Goal: Task Accomplishment & Management: Use online tool/utility

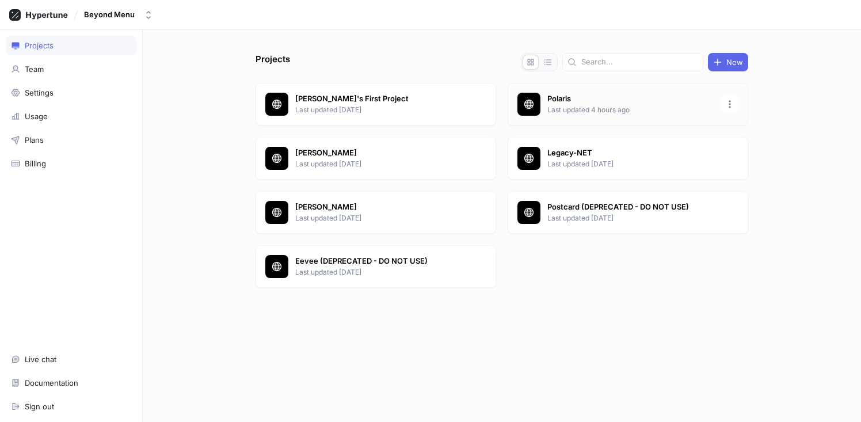
click at [609, 100] on p "Polaris" at bounding box center [631, 99] width 167 height 12
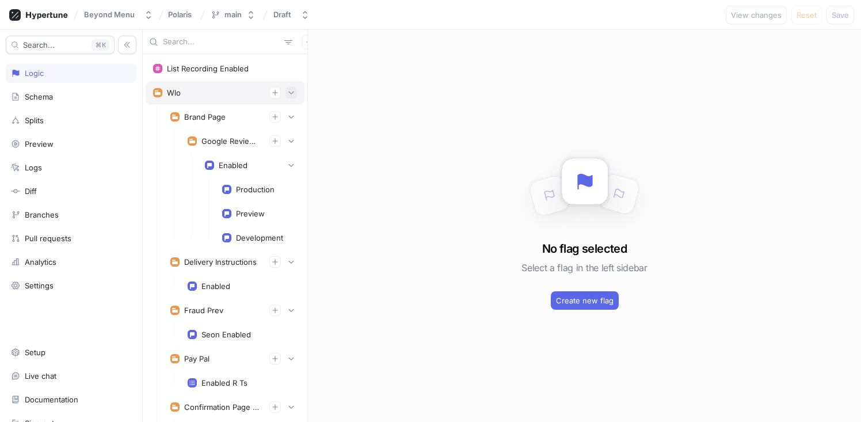
click at [287, 90] on button "button" at bounding box center [292, 93] width 12 height 12
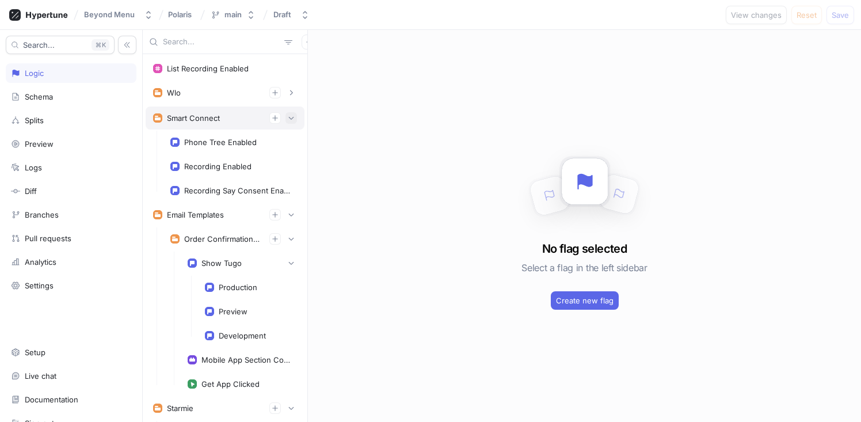
click at [288, 115] on icon "button" at bounding box center [291, 118] width 7 height 7
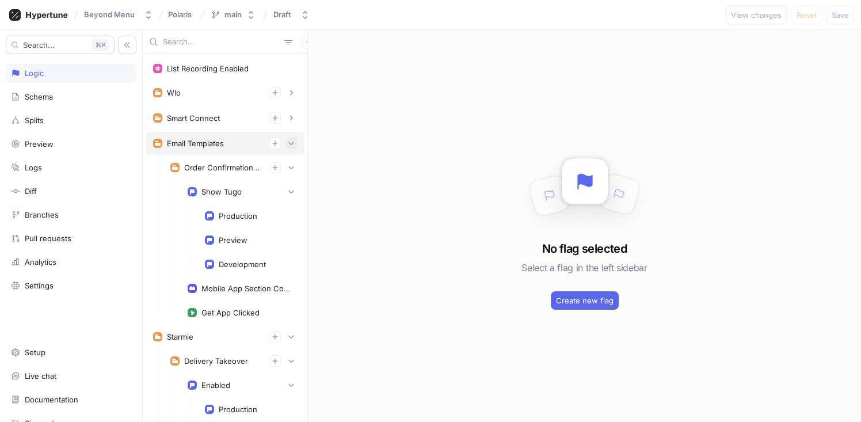
click at [288, 142] on div "Email Templates" at bounding box center [225, 143] width 159 height 23
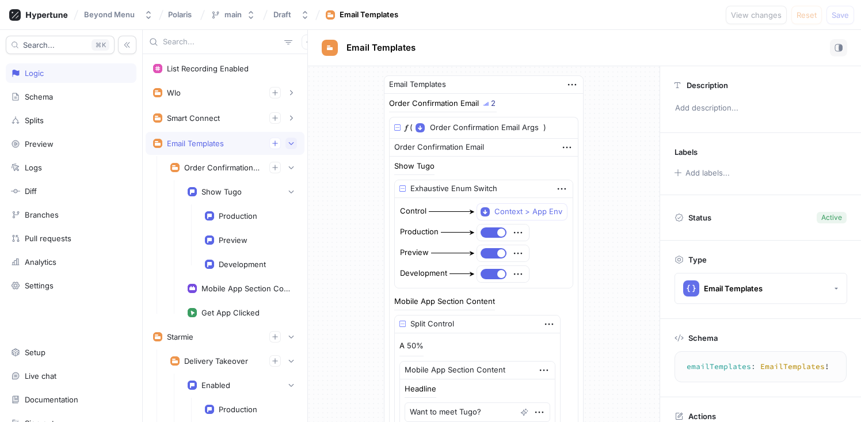
click at [288, 142] on icon "button" at bounding box center [291, 143] width 7 height 7
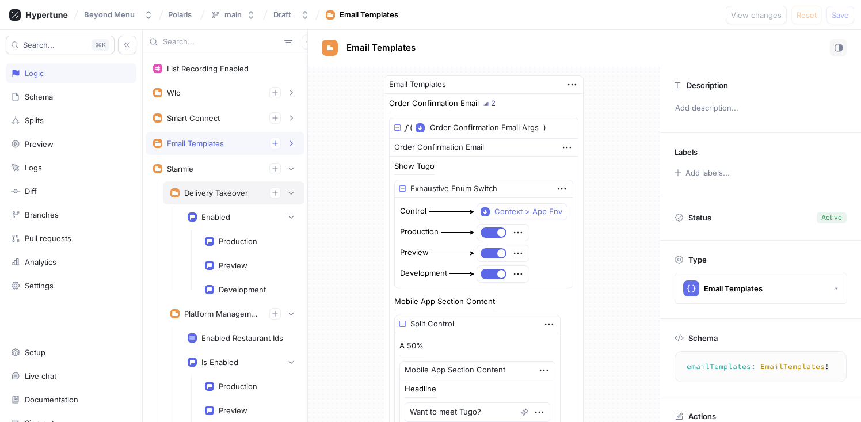
type textarea "x"
click at [217, 190] on div "Delivery Takeover" at bounding box center [216, 192] width 64 height 9
type textarea "deliveryTakeover: DeliveryTakeover!"
